Goal: Task Accomplishment & Management: Complete application form

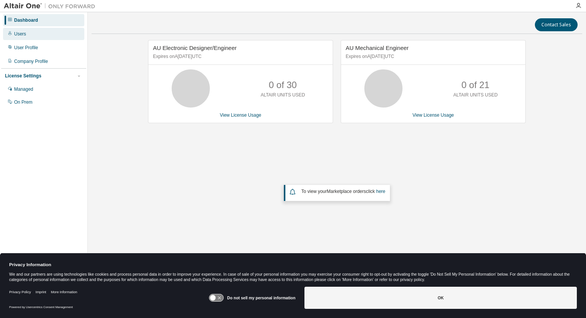
click at [25, 35] on div "Users" at bounding box center [43, 34] width 81 height 12
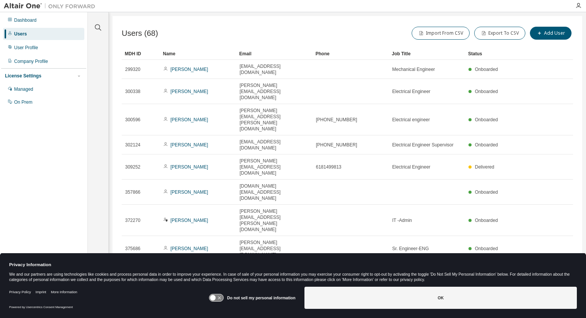
click at [553, 199] on div "MDH ID Name Email Phone Job Title Status 299320 Hee Jin Bang heejin.bang@us.yaz…" at bounding box center [347, 191] width 451 height 286
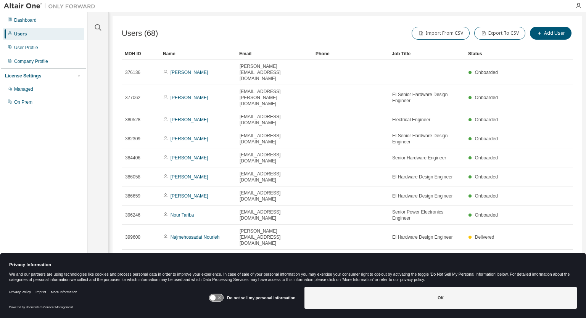
click at [552, 280] on icon "button" at bounding box center [553, 284] width 9 height 9
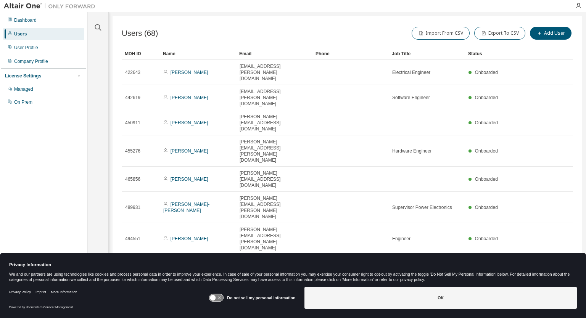
click at [552, 216] on div "Users (68) Import From CSV Export To CSV Add User Clear Load Save Save As Field…" at bounding box center [347, 154] width 469 height 276
click at [539, 278] on icon "button" at bounding box center [541, 282] width 9 height 9
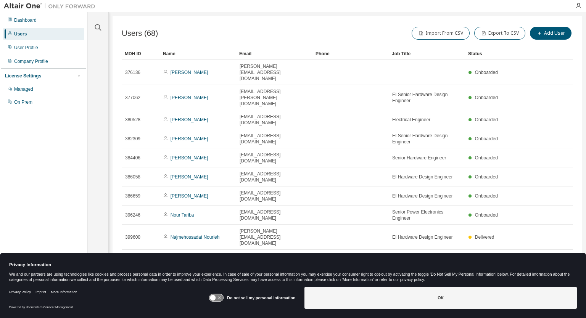
click at [539, 225] on tr "399600 Najmehossadat Nourieh n.nourieh@yazaki-europe.com EI Hardware Design Eng…" at bounding box center [347, 237] width 451 height 25
click at [542, 280] on icon "button" at bounding box center [541, 284] width 9 height 9
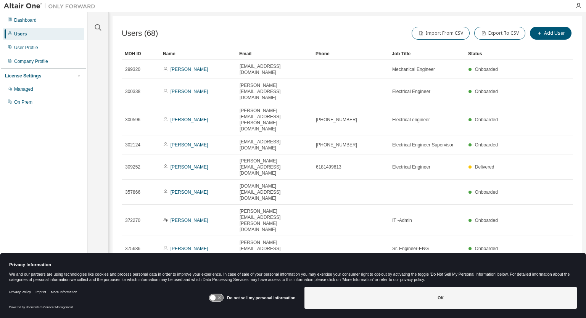
click at [542, 219] on div "Users (68) Import From CSV Export To CSV Add User Clear Load Save Save As Field…" at bounding box center [347, 154] width 469 height 276
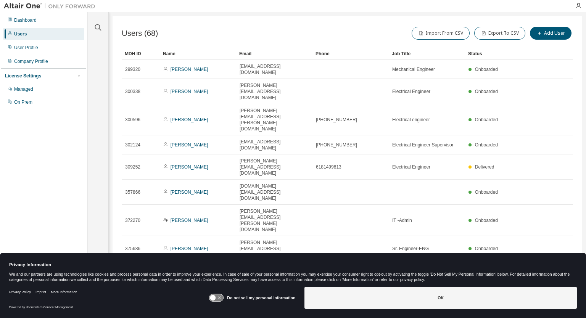
click at [552, 198] on div "MDH ID Name Email Phone Job Title Status 299320 Hee Jin Bang heejin.bang@us.yaz…" at bounding box center [347, 191] width 451 height 286
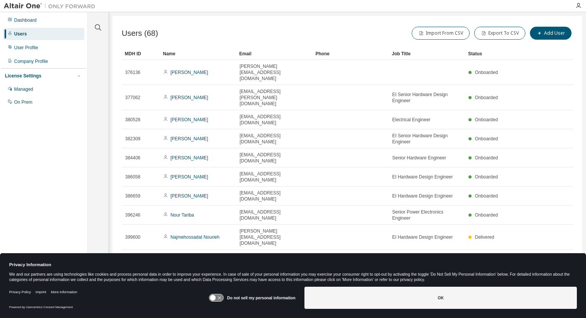
click at [554, 250] on tr "422642 Ram Ramanathan RamV.Ramanathan@us.yazaki.com Electrical Engineer Onboard…" at bounding box center [347, 262] width 451 height 25
click at [554, 280] on icon "button" at bounding box center [553, 284] width 9 height 9
type input "*"
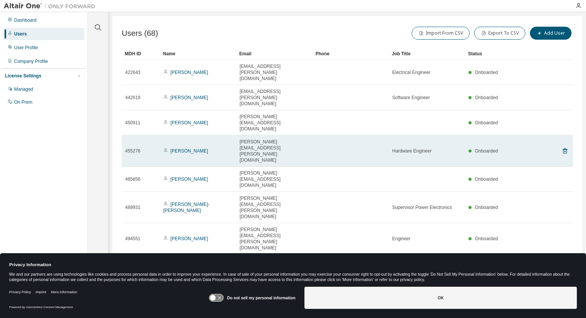
click at [558, 135] on tr "455276 Norbert Gabrian norbert.gabrian@yazaki-europe.com Hardware Engineer Onbo…" at bounding box center [347, 150] width 451 height 31
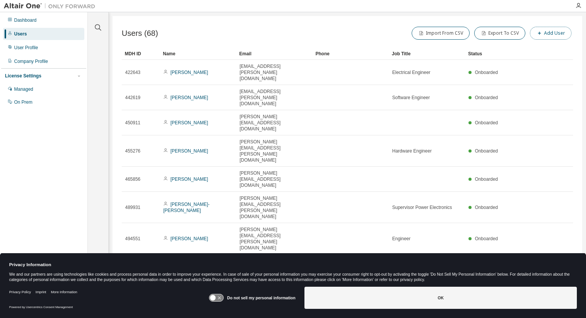
click at [547, 29] on button "Add User" at bounding box center [551, 33] width 42 height 13
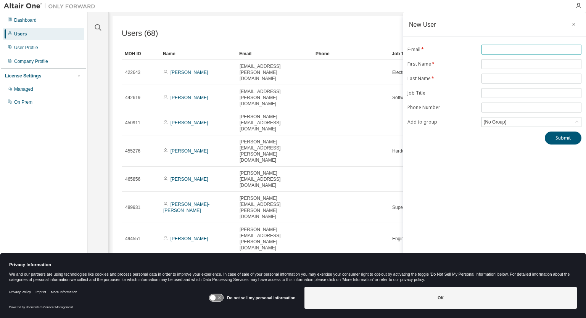
click at [495, 48] on input "text" at bounding box center [531, 50] width 96 height 6
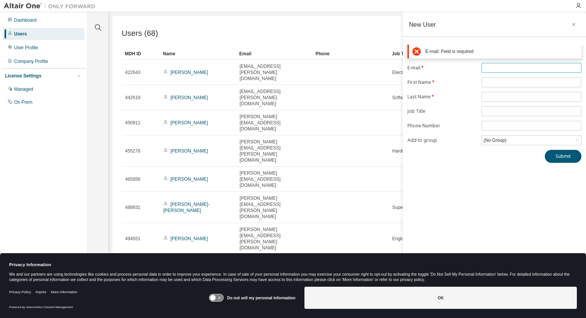
click at [490, 67] on input "text" at bounding box center [531, 68] width 96 height 6
paste input "**********"
type input "**********"
click at [492, 77] on form "**********" at bounding box center [494, 104] width 174 height 82
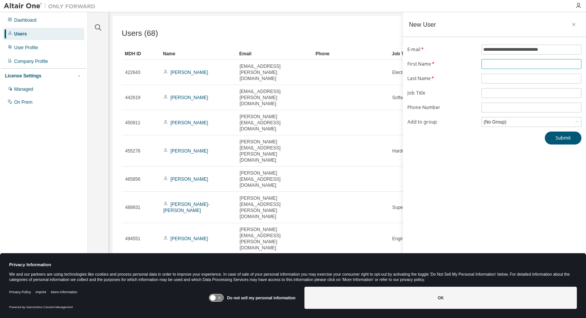
click at [492, 65] on input "text" at bounding box center [531, 64] width 96 height 6
type input "********"
click at [494, 80] on input "text" at bounding box center [531, 79] width 96 height 6
type input "******"
click at [491, 91] on input "text" at bounding box center [531, 93] width 96 height 6
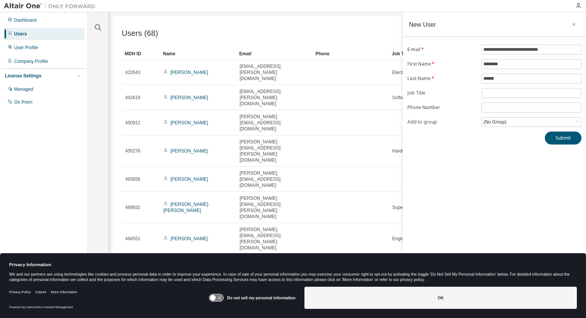
click at [474, 146] on div "**********" at bounding box center [494, 154] width 183 height 284
click at [575, 122] on icon at bounding box center [577, 122] width 8 height 8
click at [505, 153] on li "4090 - Americas" at bounding box center [531, 153] width 98 height 10
click at [553, 138] on button "Submit" at bounding box center [563, 138] width 37 height 13
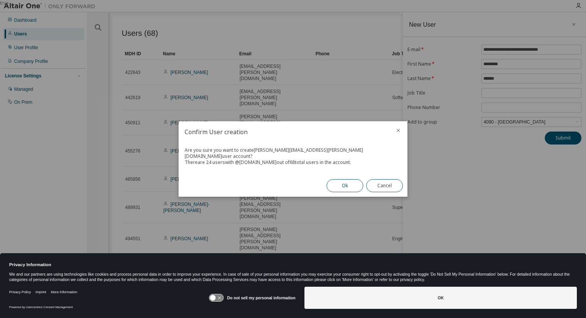
click at [346, 182] on button "Ok" at bounding box center [344, 185] width 37 height 13
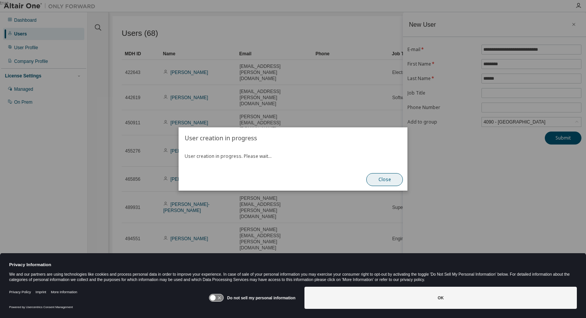
click at [381, 183] on button "Close" at bounding box center [384, 179] width 37 height 13
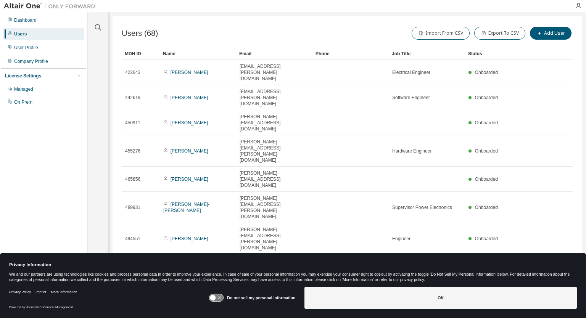
click at [542, 278] on icon "button" at bounding box center [541, 282] width 9 height 9
type input "*"
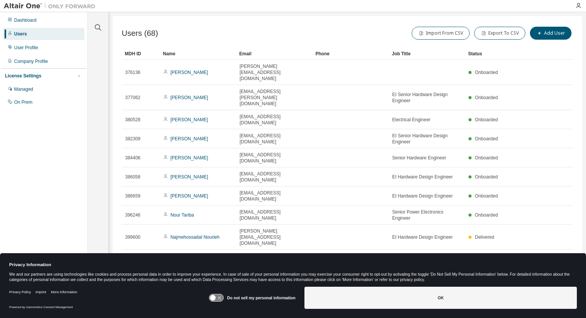
click at [542, 250] on tr "422642 Ram Ramanathan RamV.Ramanathan@us.yazaki.com Electrical Engineer Onboard…" at bounding box center [347, 262] width 451 height 25
click at [29, 59] on div "Company Profile" at bounding box center [31, 61] width 34 height 6
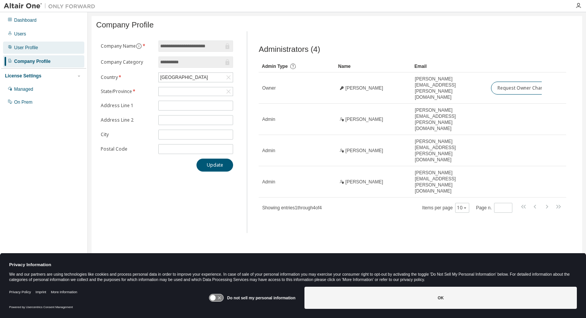
click at [26, 48] on div "User Profile" at bounding box center [26, 48] width 24 height 6
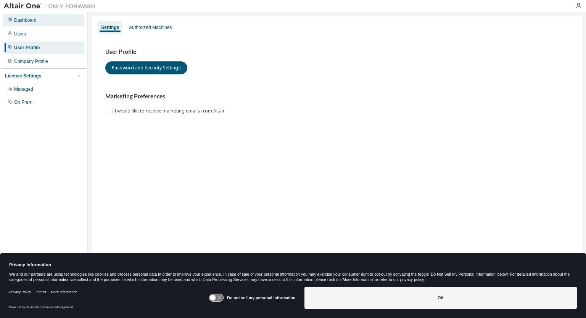
click at [22, 20] on div "Dashboard" at bounding box center [25, 20] width 23 height 6
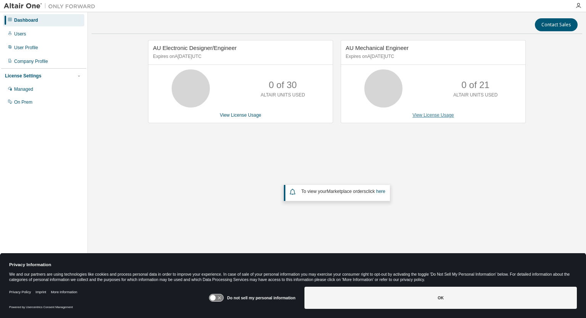
click at [433, 114] on link "View License Usage" at bounding box center [433, 115] width 42 height 5
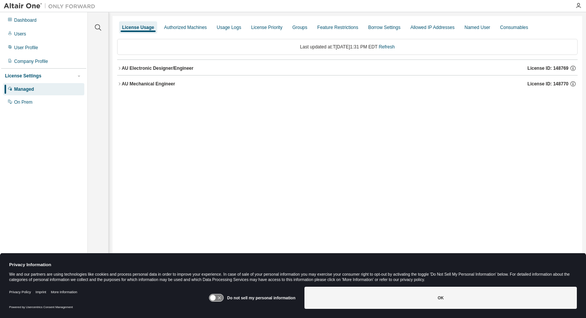
click at [120, 85] on icon "button" at bounding box center [119, 84] width 5 height 5
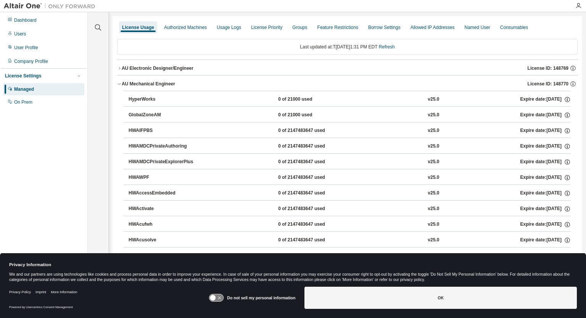
click at [121, 69] on icon "button" at bounding box center [119, 68] width 5 height 5
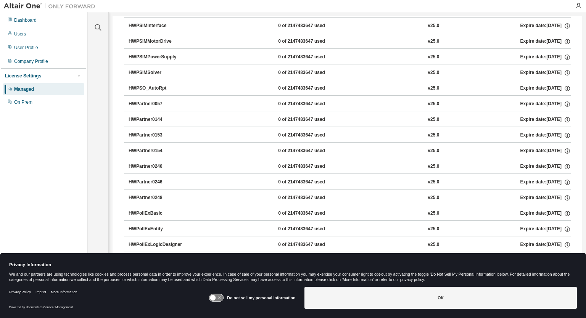
scroll to position [1526, 0]
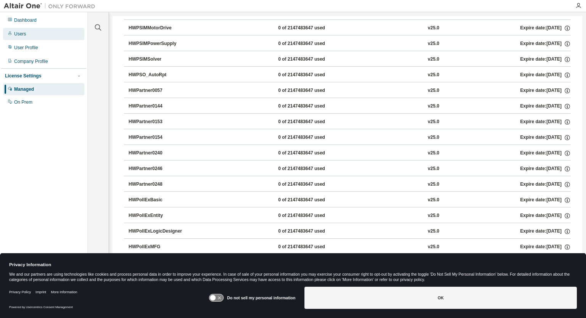
click at [21, 33] on div "Users" at bounding box center [20, 34] width 12 height 6
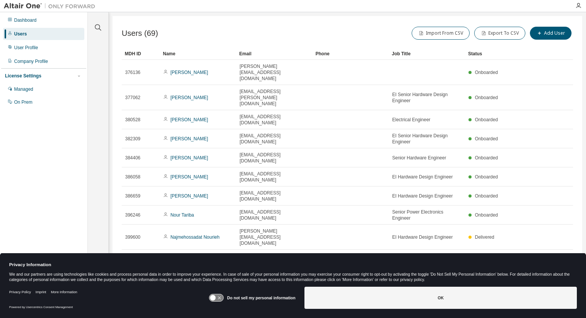
click at [553, 282] on icon "button" at bounding box center [554, 284] width 2 height 4
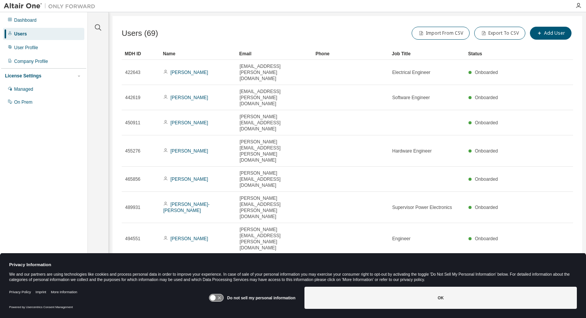
click at [192, 286] on link "[PERSON_NAME]" at bounding box center [189, 288] width 38 height 5
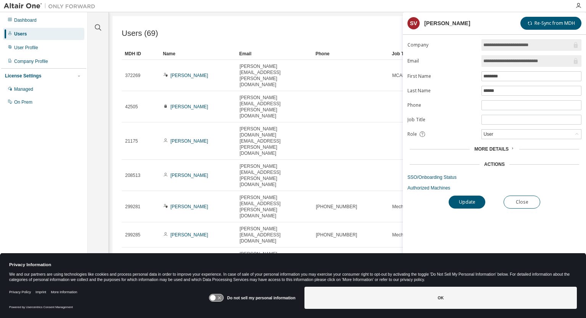
click at [349, 206] on div "Users (69) Import From CSV Export To CSV Add User Clear Load Save Save As Field…" at bounding box center [347, 154] width 469 height 276
click at [576, 131] on icon at bounding box center [577, 134] width 8 height 8
click at [520, 232] on div "**********" at bounding box center [494, 167] width 183 height 256
click at [524, 202] on button "Close" at bounding box center [521, 202] width 37 height 13
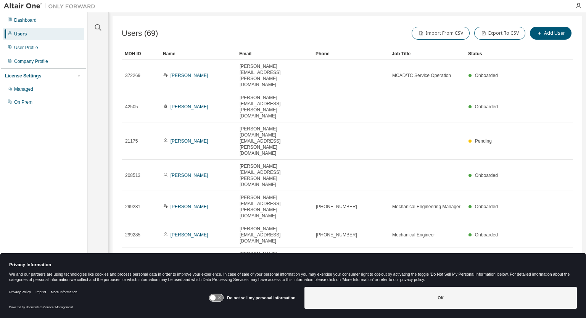
type input "*"
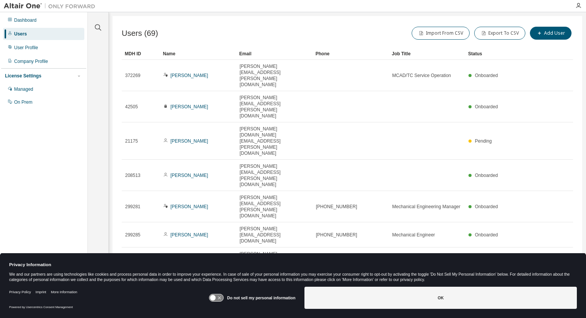
type input "*"
